Goal: Navigation & Orientation: Find specific page/section

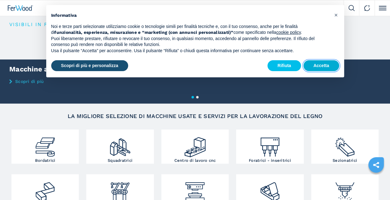
click at [316, 64] on button "Accetta" at bounding box center [321, 65] width 36 height 11
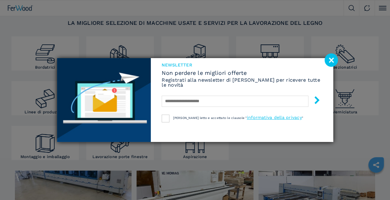
scroll to position [124, 0]
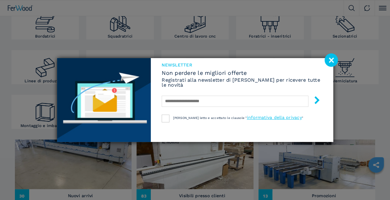
click at [333, 63] on image at bounding box center [331, 59] width 13 height 13
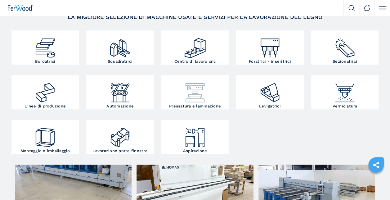
scroll to position [93, 0]
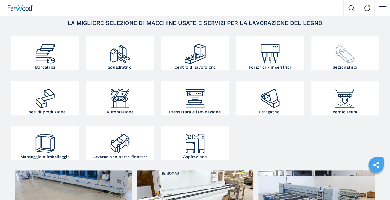
click at [340, 47] on img at bounding box center [345, 51] width 23 height 27
click at [363, 49] on div at bounding box center [345, 51] width 64 height 27
click at [352, 56] on img at bounding box center [345, 51] width 23 height 27
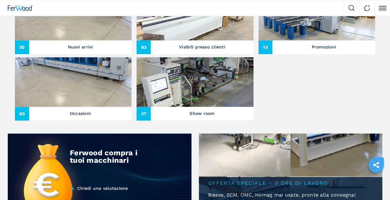
scroll to position [310, 0]
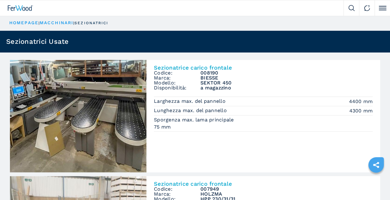
click at [26, 13] on div at bounding box center [171, 8] width 343 height 16
click at [17, 6] on img at bounding box center [20, 8] width 25 height 6
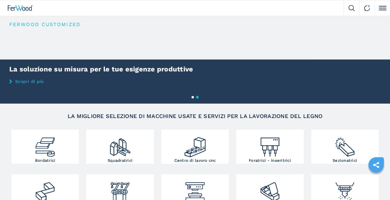
scroll to position [124, 0]
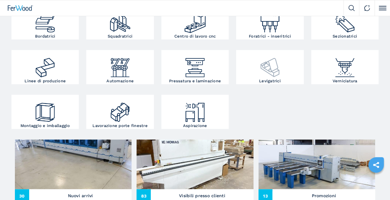
click at [266, 72] on img at bounding box center [270, 65] width 23 height 27
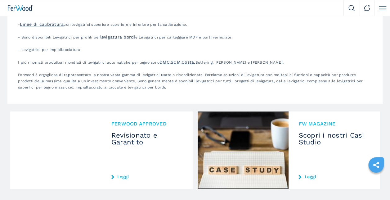
scroll to position [1055, 0]
